Goal: Task Accomplishment & Management: Use online tool/utility

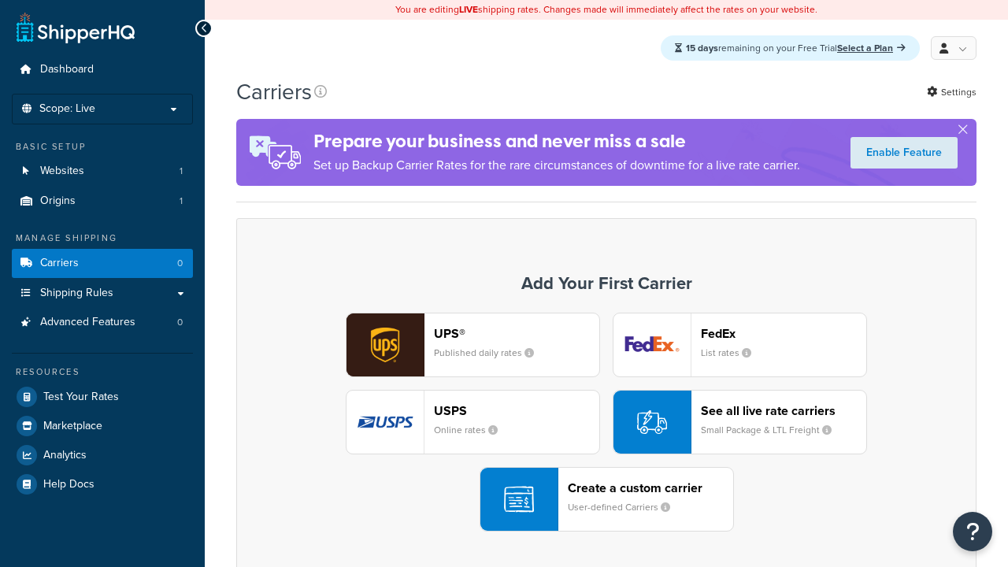
click at [473, 423] on div "USPS Online rates" at bounding box center [516, 422] width 165 height 38
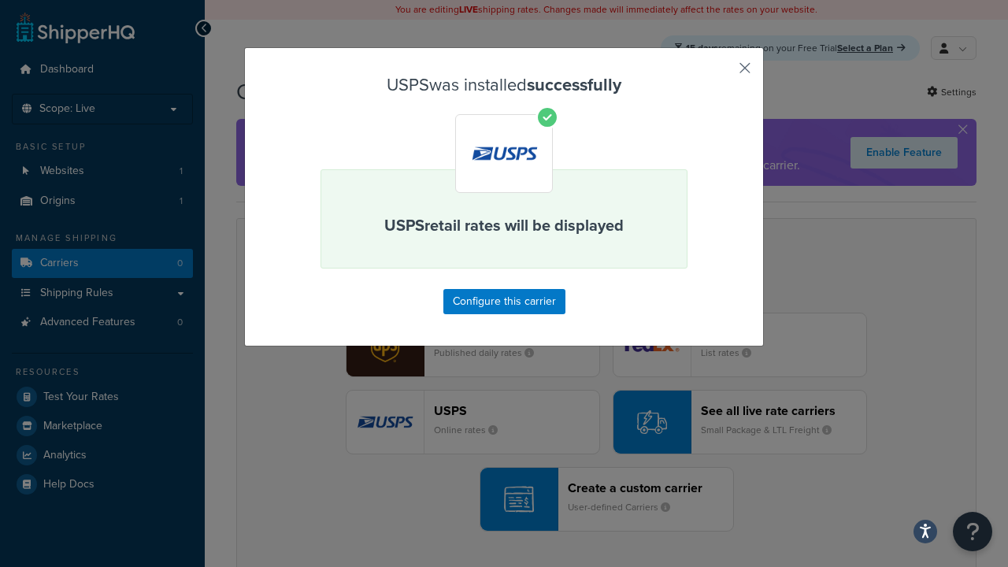
click at [722, 73] on button "button" at bounding box center [722, 74] width 4 height 4
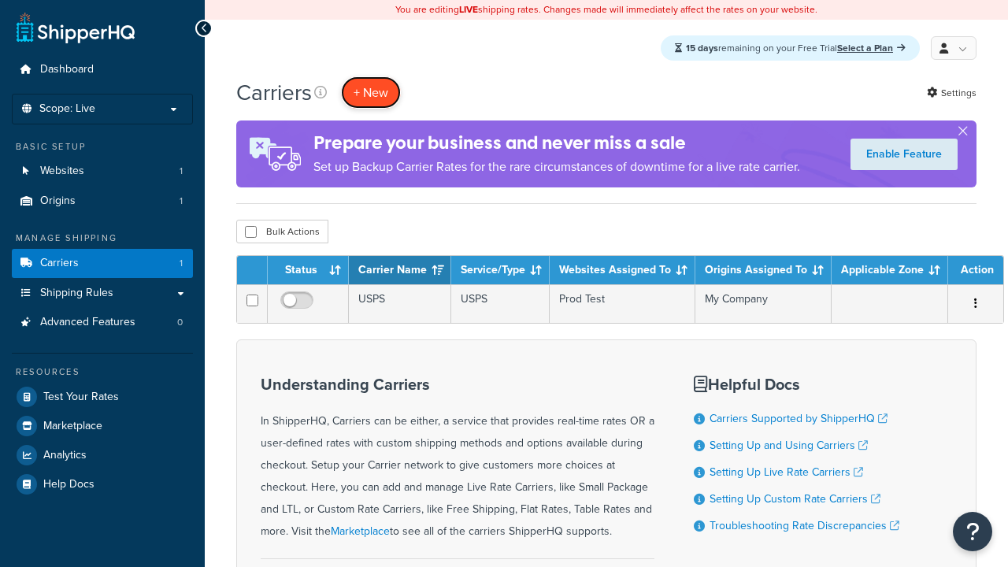
click at [371, 93] on button "+ New" at bounding box center [371, 92] width 60 height 32
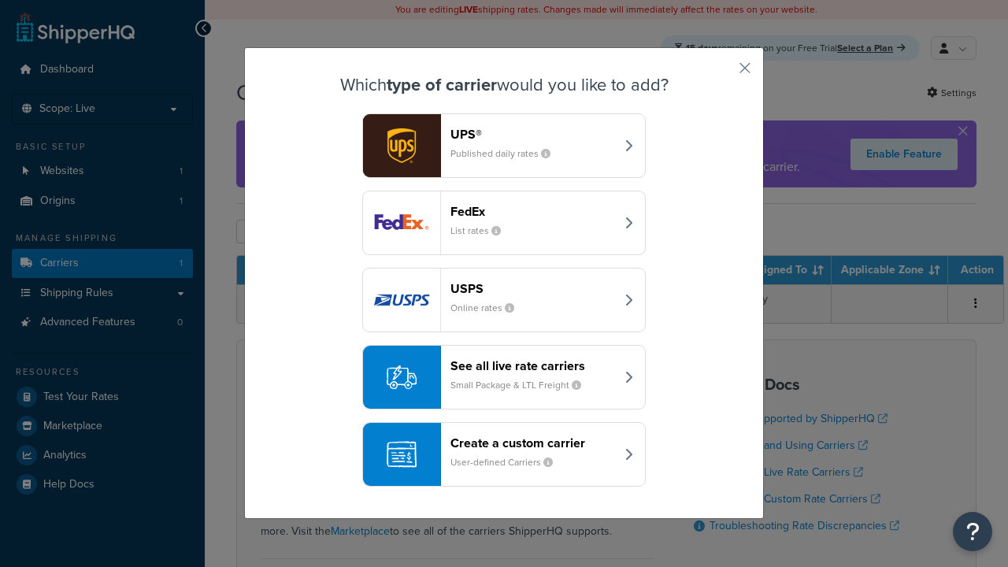
click at [504, 378] on div "See all live rate carriers Small Package & LTL Freight" at bounding box center [533, 377] width 165 height 38
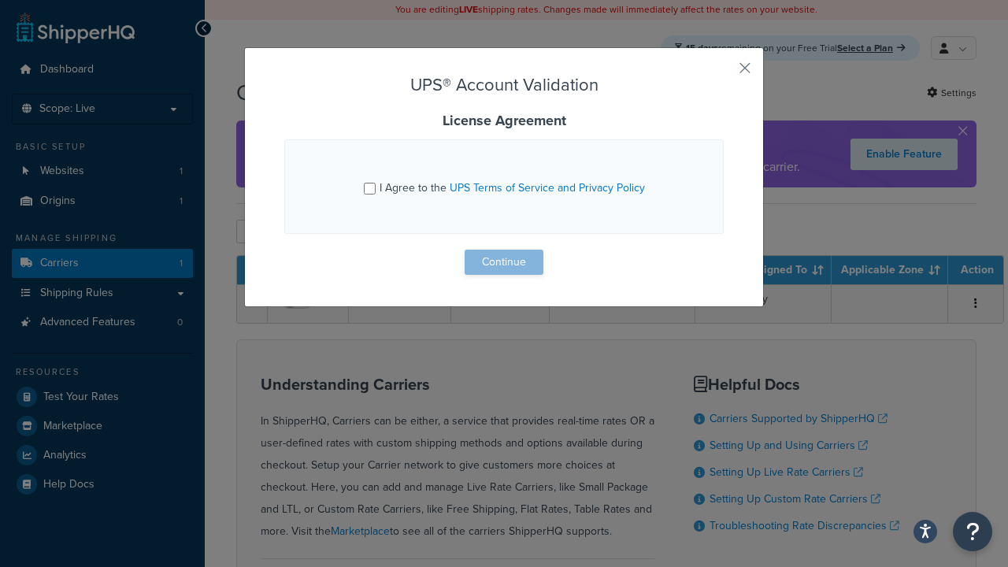
click at [371, 188] on input "I Agree to the UPS Terms of Service and Privacy Policy" at bounding box center [370, 189] width 12 height 12
checkbox input "true"
click at [504, 262] on button "Continue" at bounding box center [504, 262] width 79 height 25
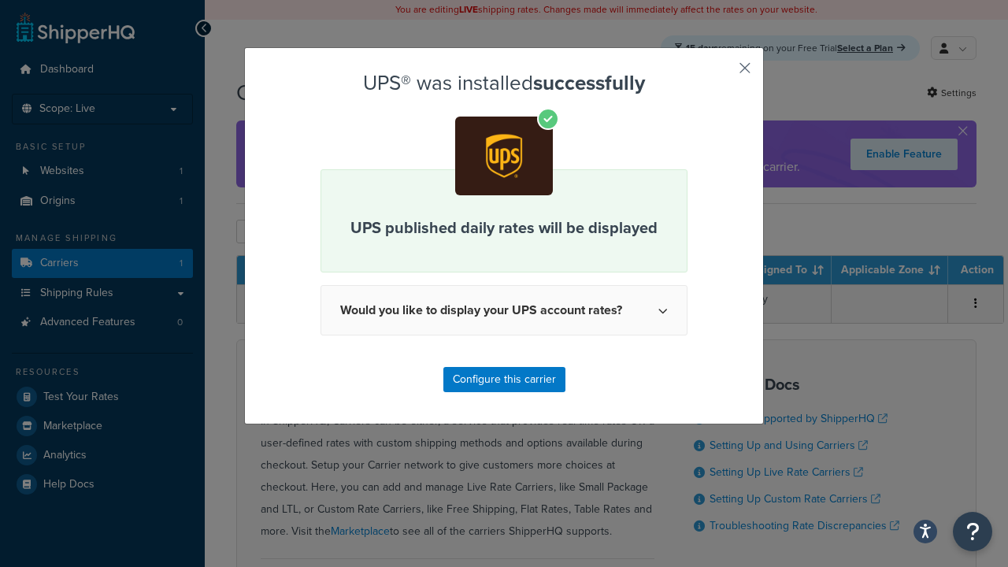
click at [722, 73] on button "button" at bounding box center [722, 74] width 4 height 4
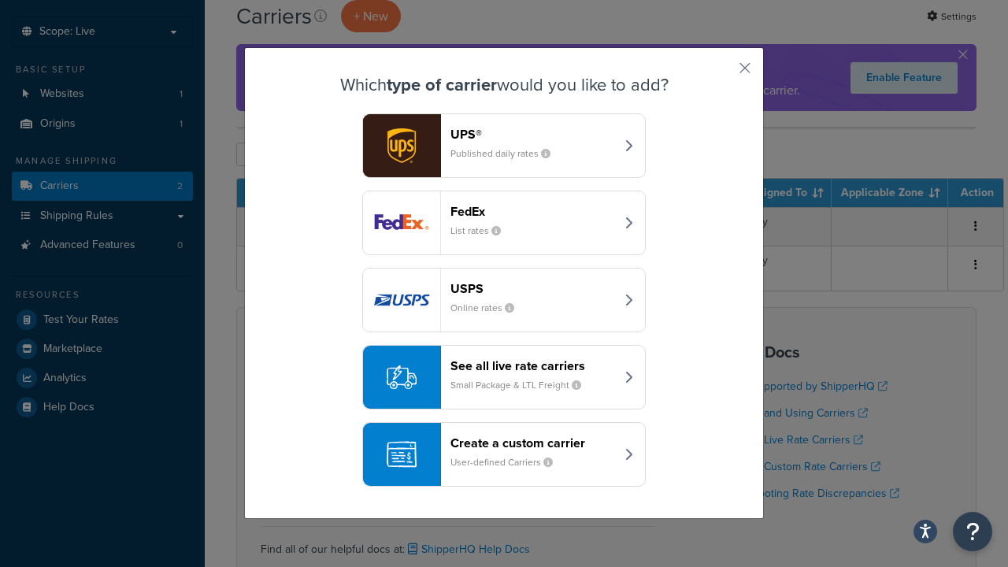
click at [533, 212] on header "FedEx" at bounding box center [533, 211] width 165 height 15
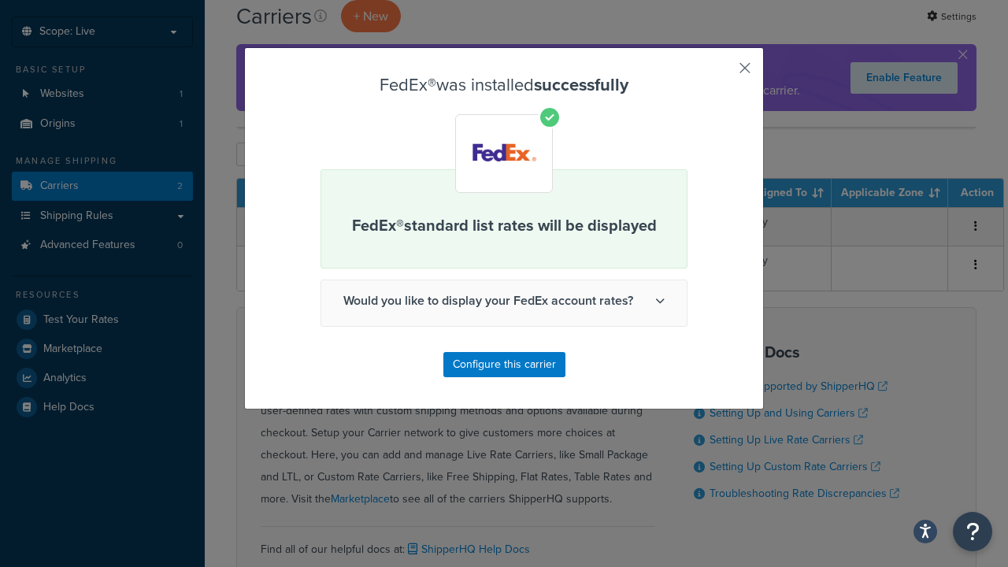
click at [722, 73] on button "button" at bounding box center [722, 74] width 4 height 4
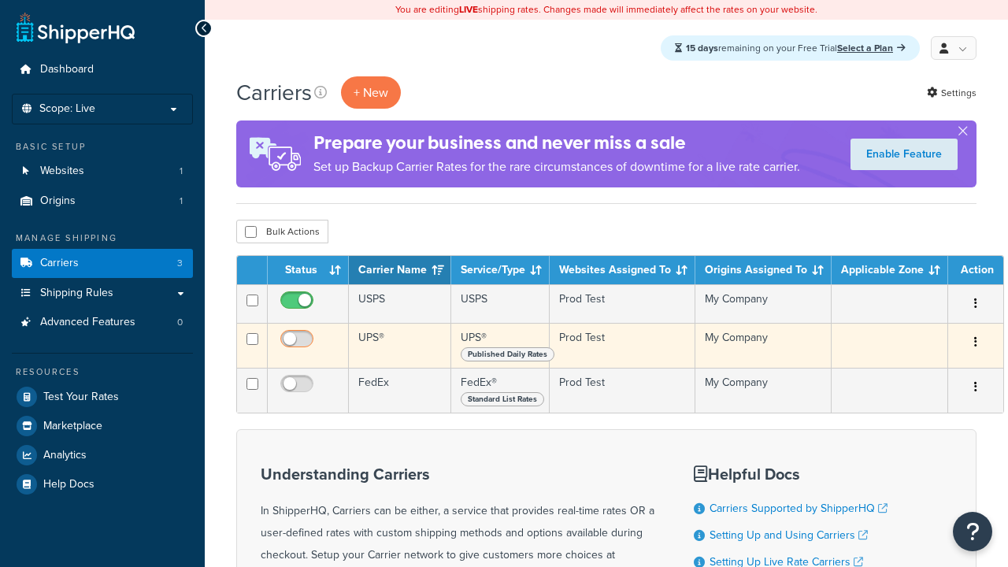
click at [299, 344] on input "checkbox" at bounding box center [298, 343] width 43 height 20
checkbox input "true"
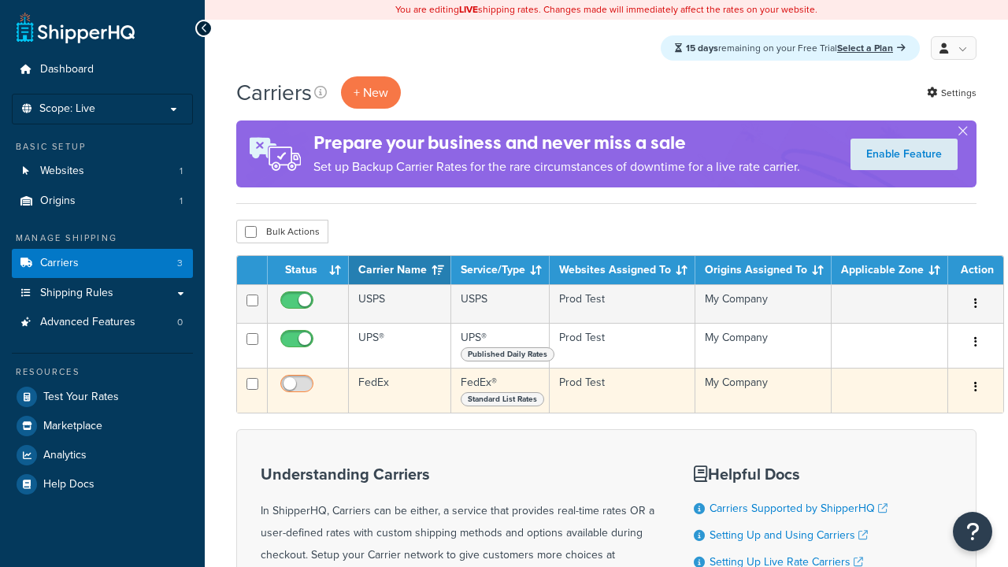
click at [299, 390] on input "checkbox" at bounding box center [298, 388] width 43 height 20
checkbox input "true"
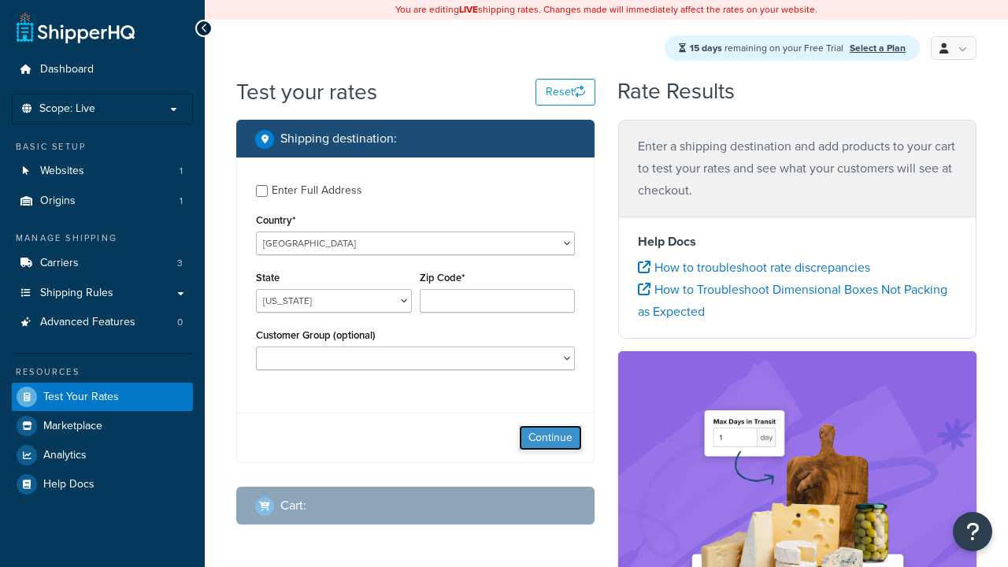
click at [551, 440] on button "Continue" at bounding box center [550, 437] width 63 height 25
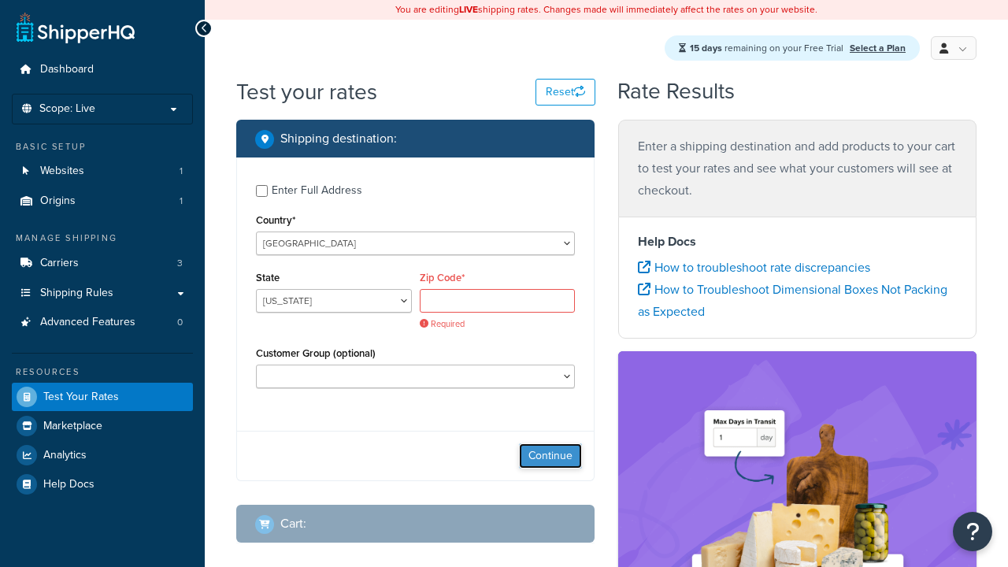
select select "[GEOGRAPHIC_DATA]"
type input "78628"
click at [551, 443] on button "Continue" at bounding box center [550, 455] width 63 height 25
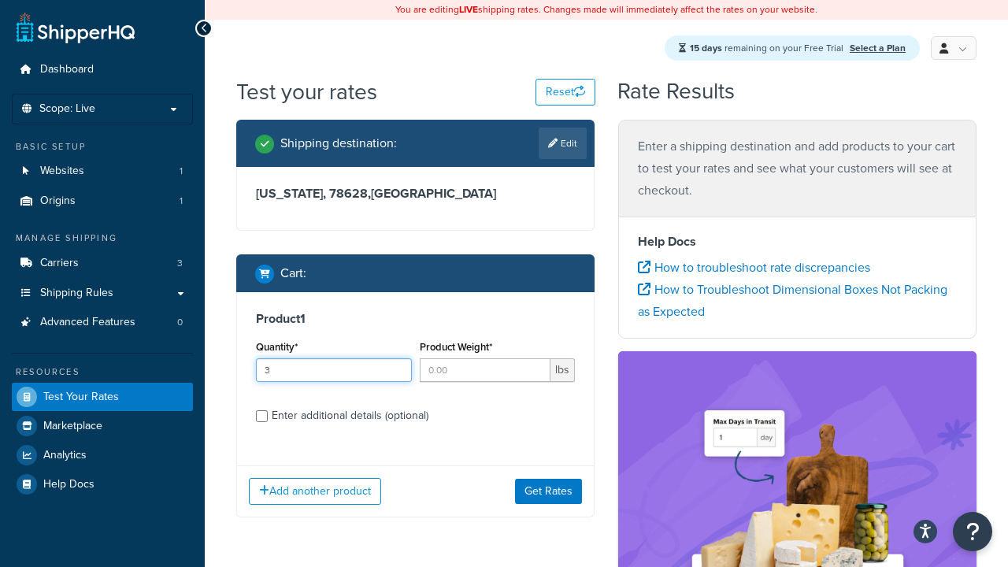
type input "3"
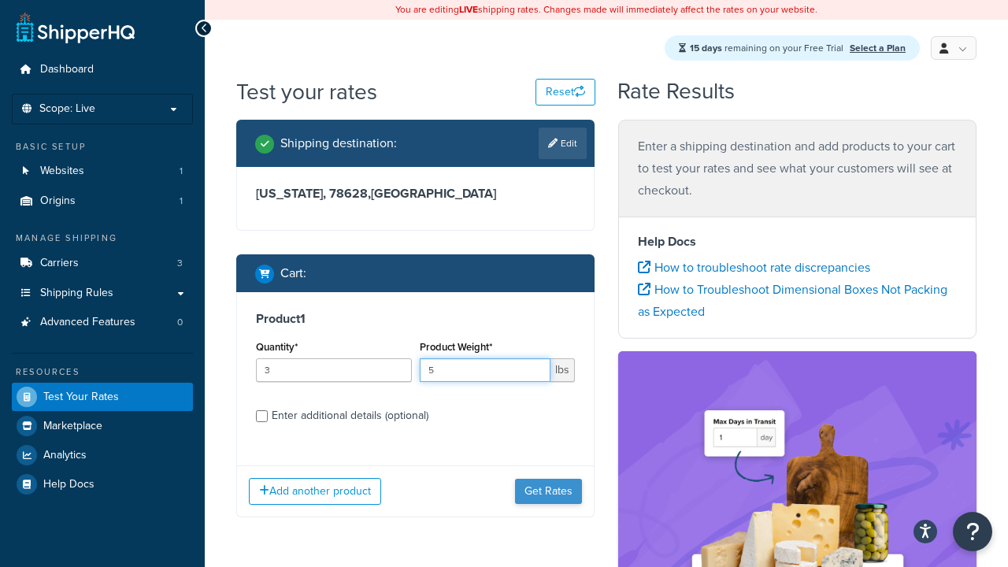
type input "5"
click at [549, 492] on button "Get Rates" at bounding box center [548, 491] width 67 height 25
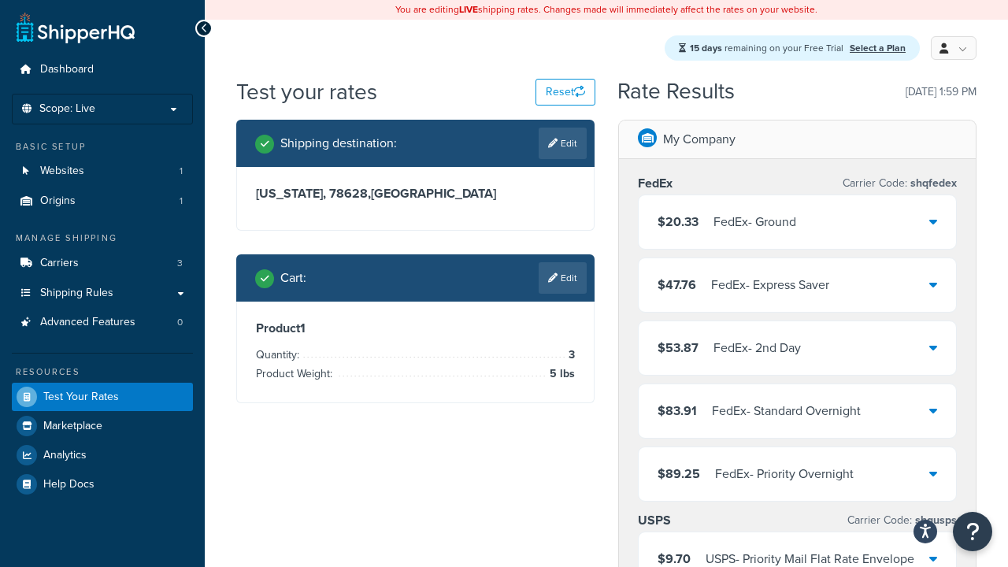
click at [796, 223] on div "FedEx - Ground" at bounding box center [755, 222] width 83 height 22
